Goal: Task Accomplishment & Management: Complete application form

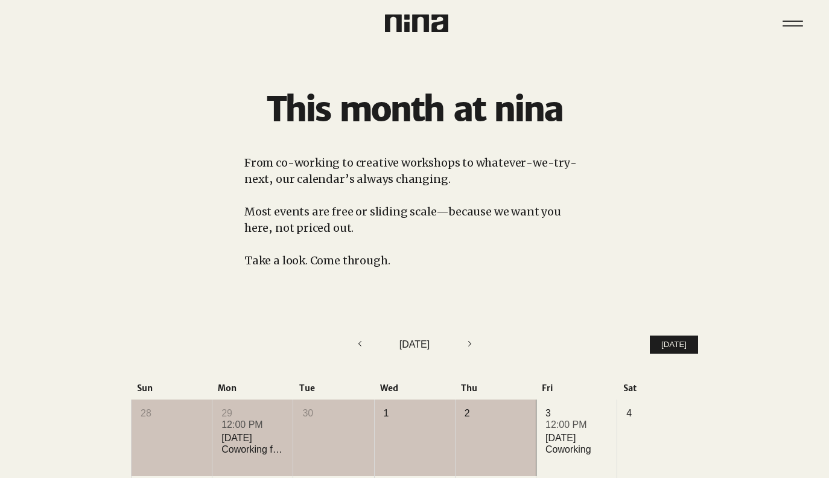
click at [407, 10] on div at bounding box center [315, 16] width 198 height 32
click at [408, 13] on div at bounding box center [315, 16] width 198 height 32
click at [409, 24] on img at bounding box center [416, 22] width 63 height 17
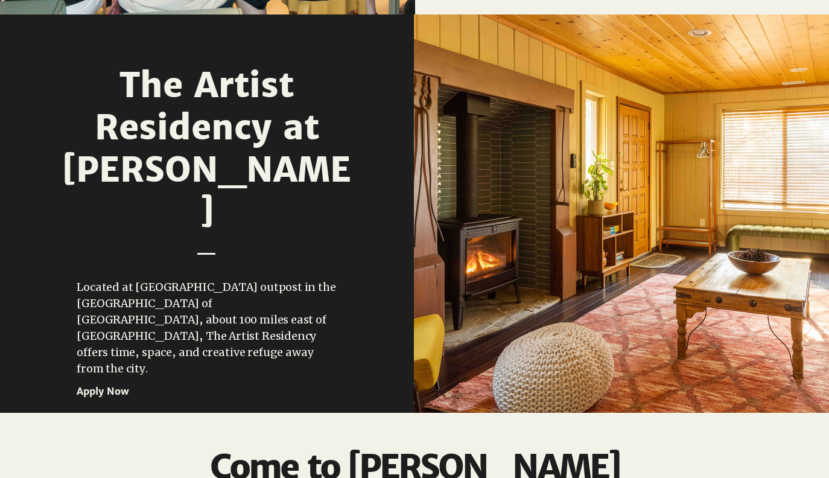
scroll to position [1465, 0]
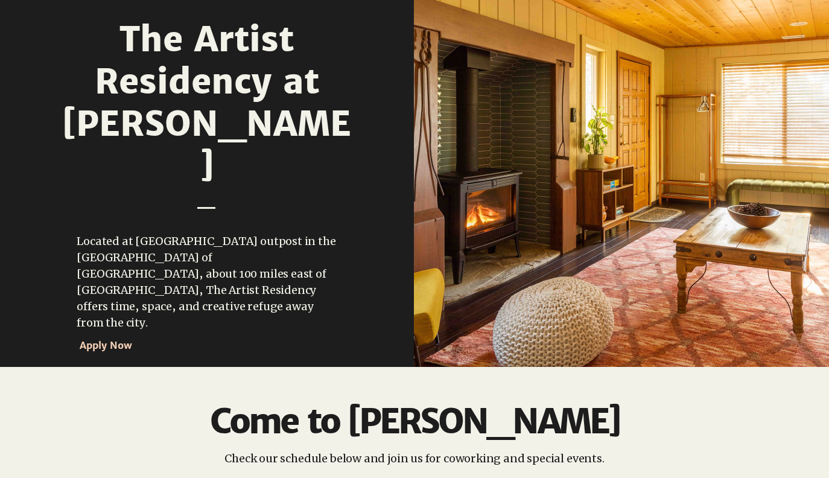
click at [127, 335] on span "Apply Now" at bounding box center [132, 344] width 104 height 19
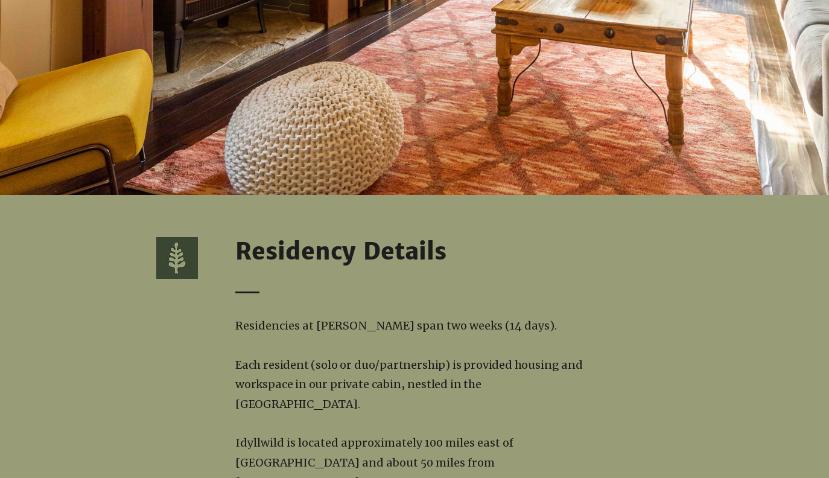
scroll to position [938, 0]
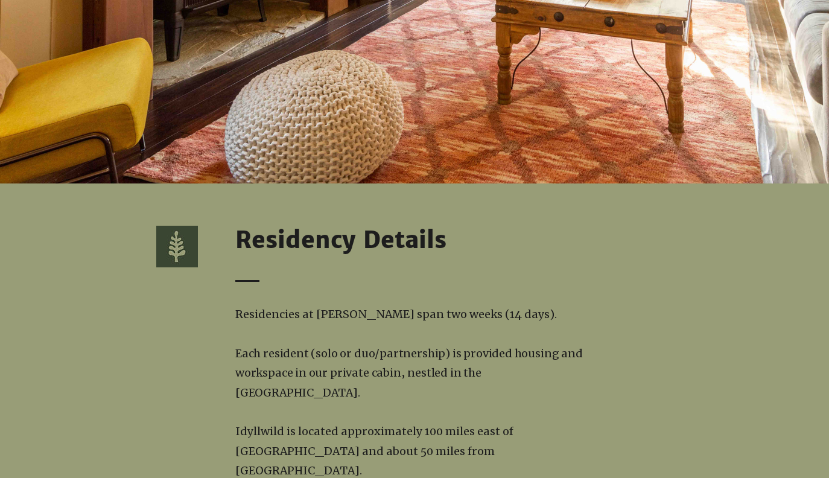
drag, startPoint x: 237, startPoint y: 333, endPoint x: 367, endPoint y: 371, distance: 135.7
click at [367, 371] on p "Each resident (solo or duo/partnership) is provided housing and workspace in ou…" at bounding box center [414, 373] width 358 height 58
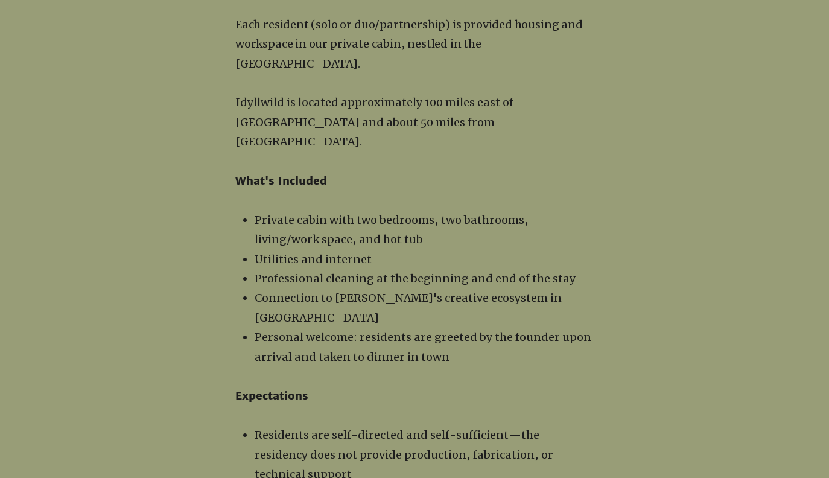
scroll to position [1269, 0]
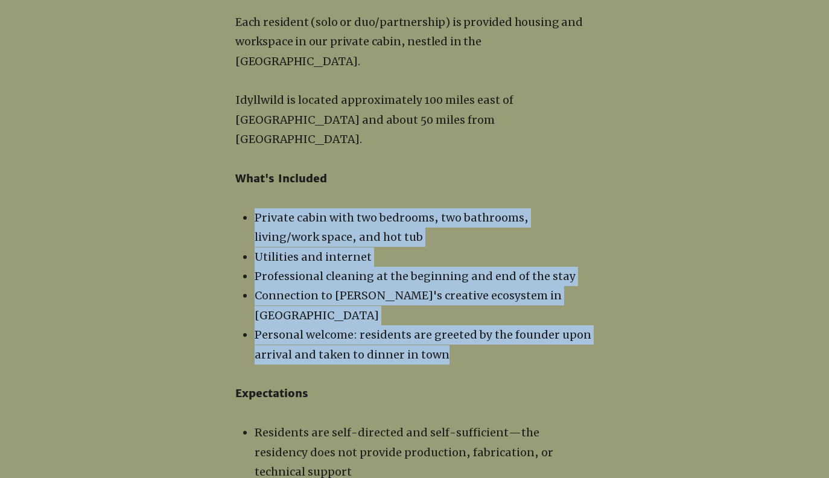
drag, startPoint x: 258, startPoint y: 177, endPoint x: 590, endPoint y: 289, distance: 350.9
click at [590, 289] on ul "Private cabin with two bedrooms, two bathrooms, living/work space, and hot tub …" at bounding box center [417, 286] width 353 height 156
click at [590, 325] on p "Personal welcome: residents are greeted by the founder upon arrival and taken t…" at bounding box center [423, 344] width 339 height 39
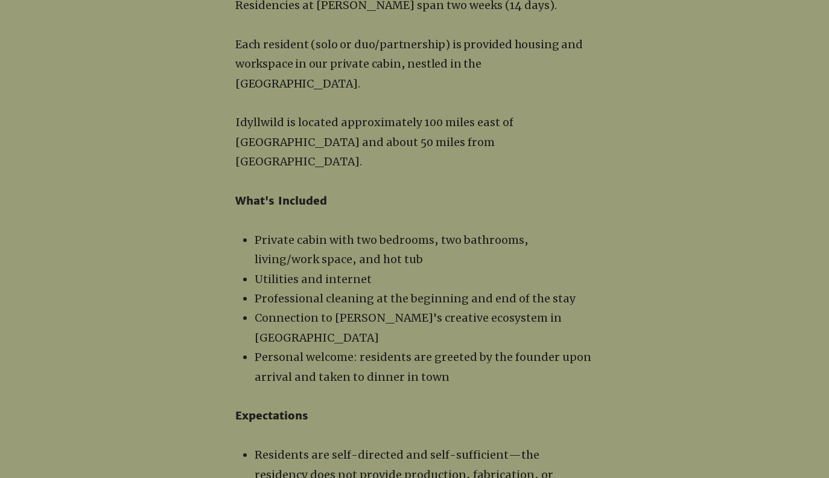
scroll to position [1254, 0]
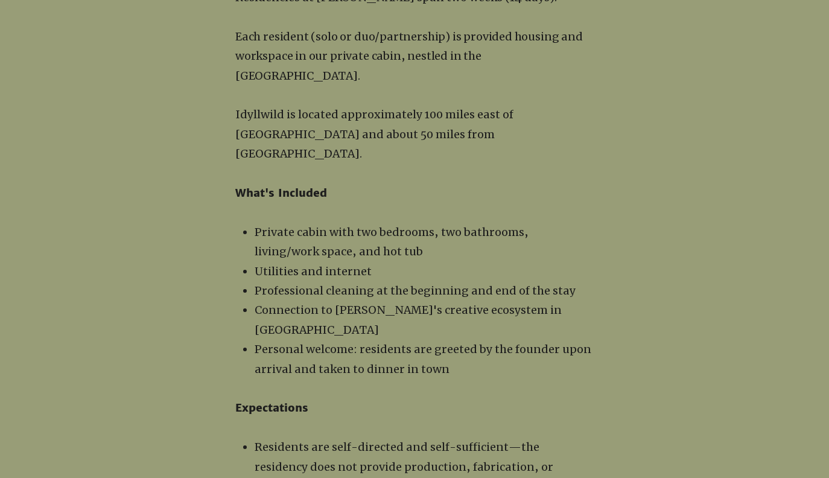
click at [402, 379] on p "​" at bounding box center [414, 388] width 358 height 19
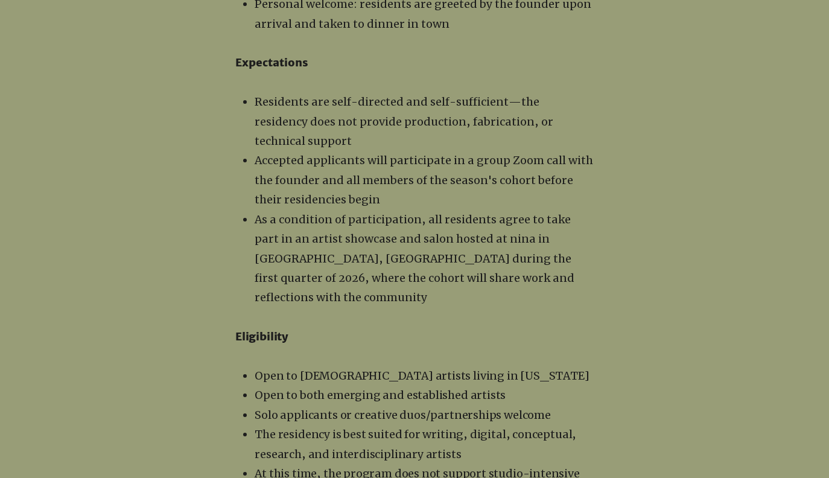
scroll to position [1600, 0]
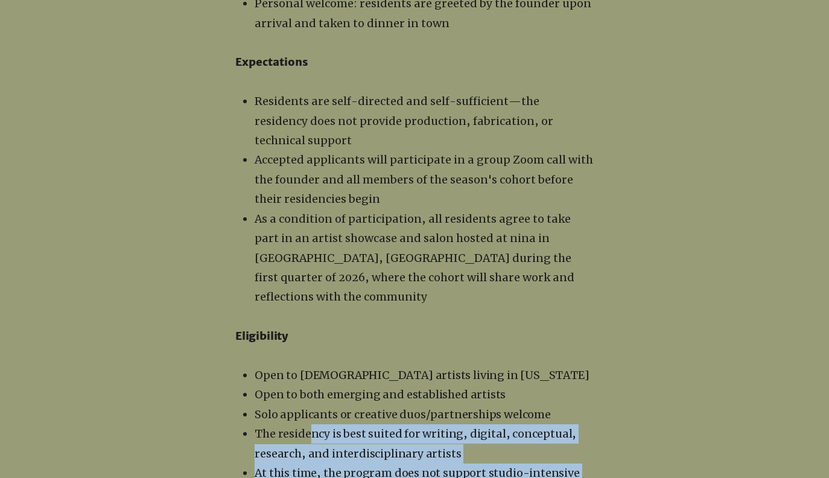
drag, startPoint x: 312, startPoint y: 337, endPoint x: 330, endPoint y: 412, distance: 76.9
click at [330, 412] on ul "Open to LGBTQ+ artists living in California Open to both emerging and establish…" at bounding box center [417, 443] width 353 height 156
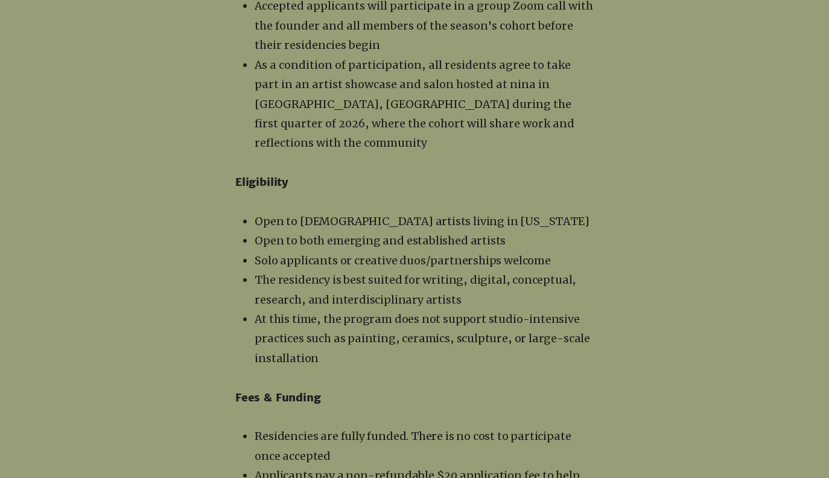
scroll to position [1809, 0]
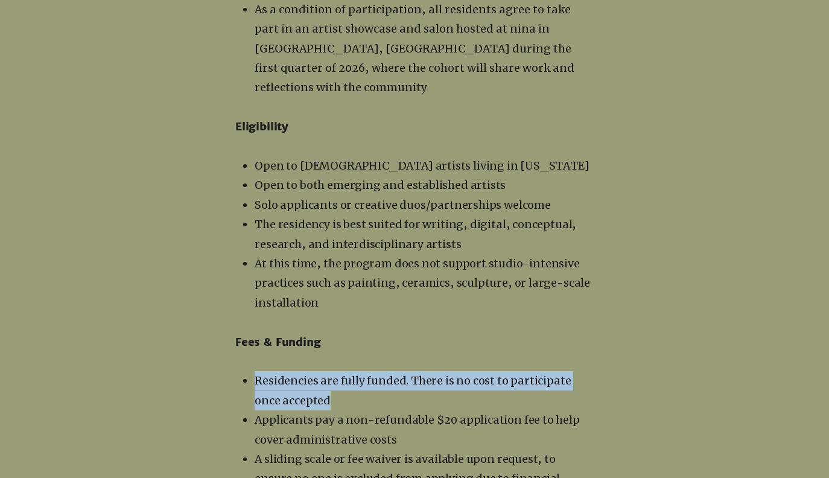
drag, startPoint x: 303, startPoint y: 302, endPoint x: 248, endPoint y: 280, distance: 58.5
click at [254, 371] on li "Residencies are fully funded. There is no cost to participate once accepted" at bounding box center [423, 390] width 339 height 39
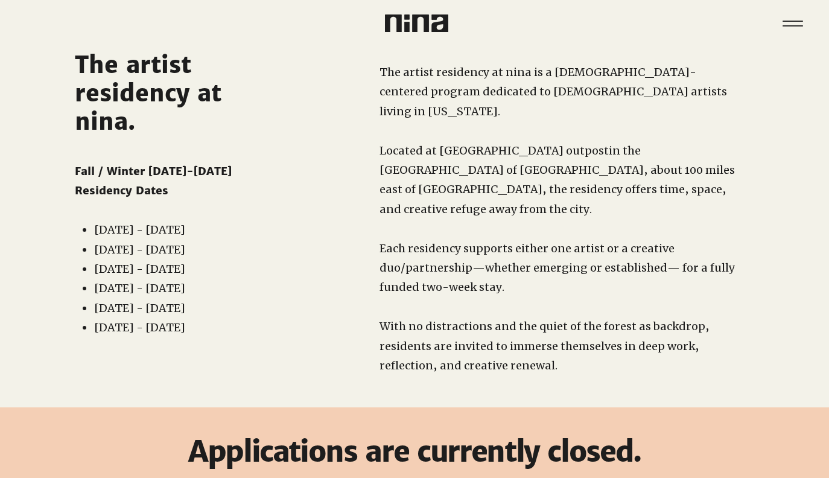
scroll to position [0, 0]
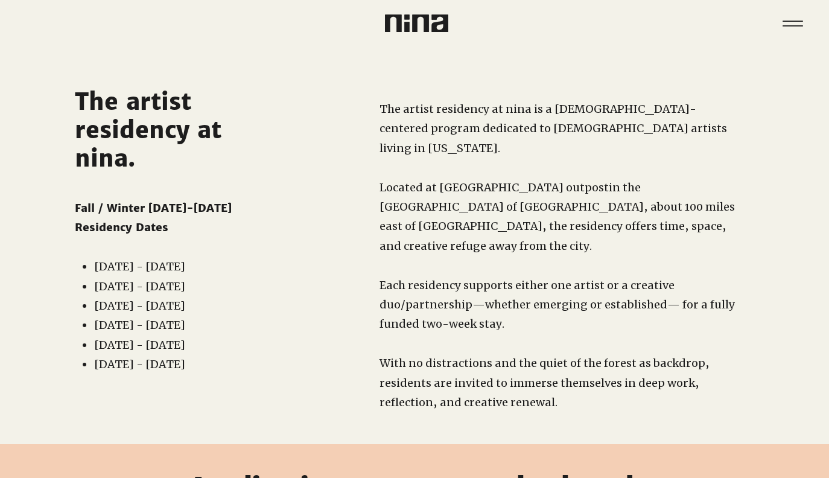
click at [351, 299] on div "main content" at bounding box center [536, 244] width 488 height 397
click at [511, 158] on p "main content" at bounding box center [558, 167] width 358 height 19
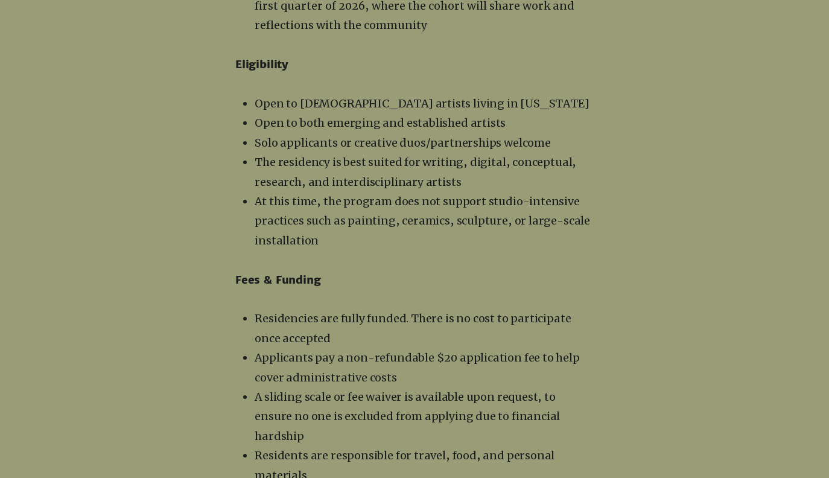
scroll to position [1870, 0]
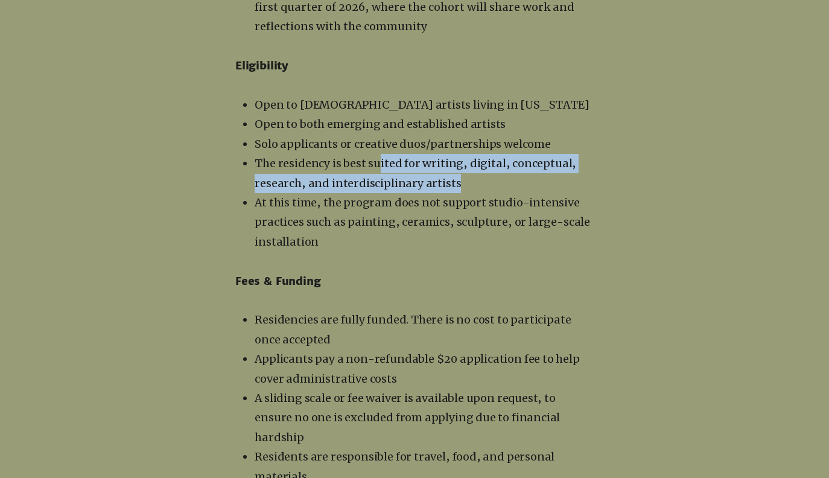
drag, startPoint x: 379, startPoint y: 65, endPoint x: 475, endPoint y: 78, distance: 96.7
click at [475, 154] on p "The residency is best suited for writing, digital, conceptual, research, and in…" at bounding box center [423, 173] width 339 height 39
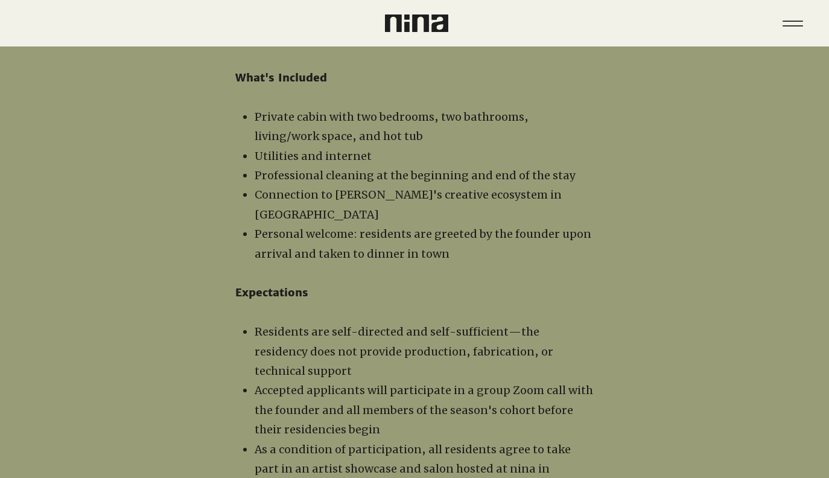
scroll to position [1368, 0]
drag, startPoint x: 356, startPoint y: 95, endPoint x: 253, endPoint y: 78, distance: 104.4
click at [253, 109] on ul "Private cabin with two bedrooms, two bathrooms, living/work space, and hot tub …" at bounding box center [417, 187] width 353 height 156
copy span "Private cabin with two bedrooms, two bathrooms, living/work space, and hot tub"
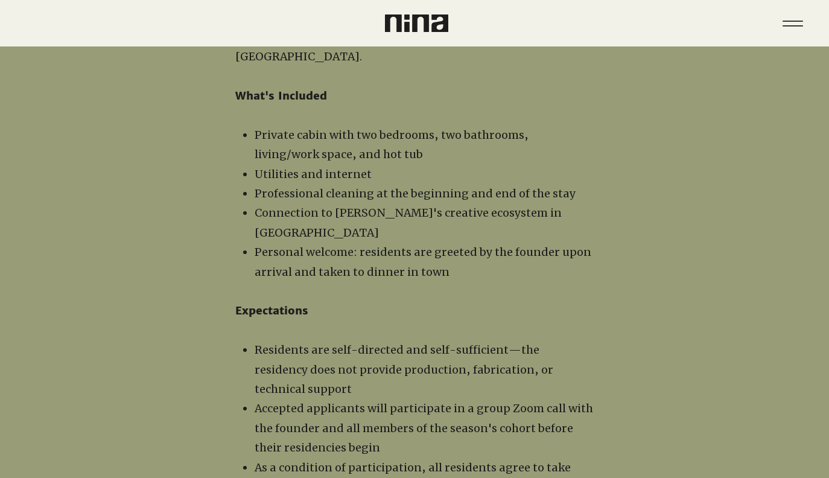
scroll to position [1351, 0]
